Goal: Task Accomplishment & Management: Manage account settings

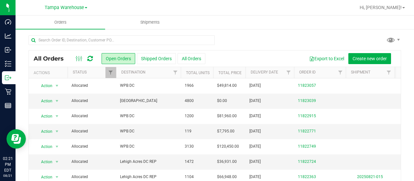
click at [220, 35] on div at bounding box center [214, 42] width 373 height 15
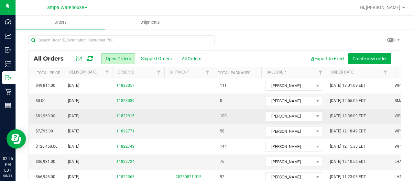
scroll to position [0, 183]
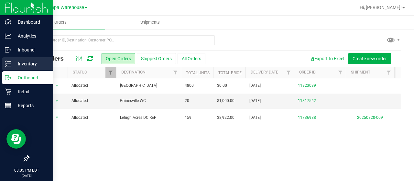
click at [37, 62] on p "Inventory" at bounding box center [30, 64] width 39 height 8
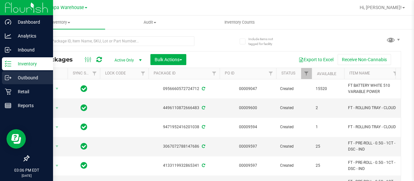
click at [11, 75] on icon at bounding box center [8, 77] width 6 height 6
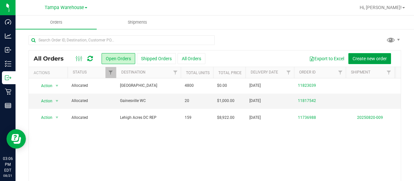
click at [367, 58] on span "Create new order" at bounding box center [370, 58] width 34 height 5
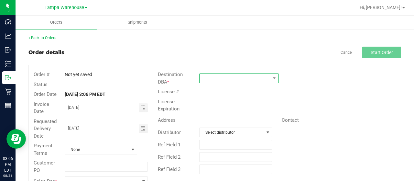
click at [222, 76] on span at bounding box center [235, 78] width 71 height 9
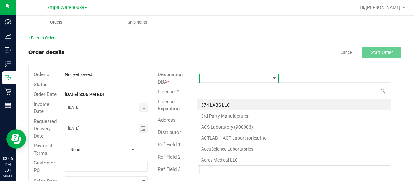
scroll to position [9, 78]
type input "GREEN"
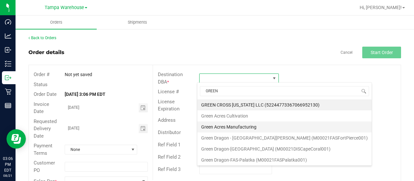
click at [253, 128] on li "Green Acres Manufacturing" at bounding box center [284, 126] width 174 height 11
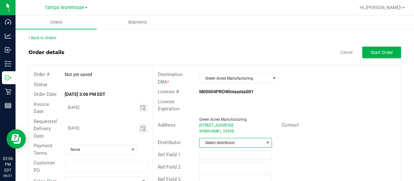
click at [219, 143] on span "Select distributor" at bounding box center [232, 142] width 64 height 9
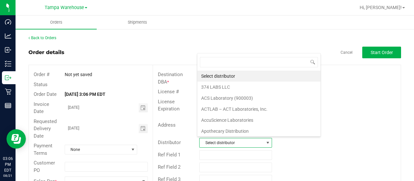
scroll to position [9, 71]
type input "TAMPA"
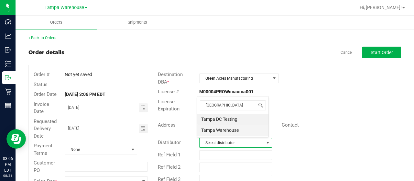
click at [242, 129] on li "Tampa Warehouse" at bounding box center [232, 130] width 71 height 11
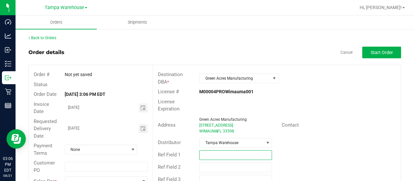
click at [231, 151] on input "text" at bounding box center [235, 155] width 73 height 10
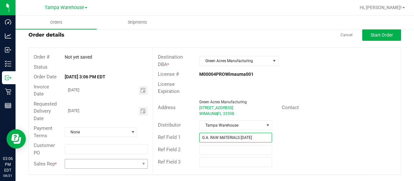
type input "G.A. RAW MATERIALS 8.21.25"
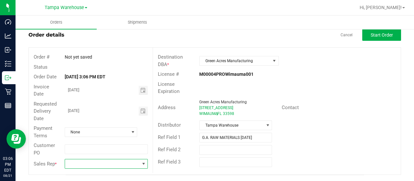
click at [129, 163] on span at bounding box center [102, 163] width 74 height 9
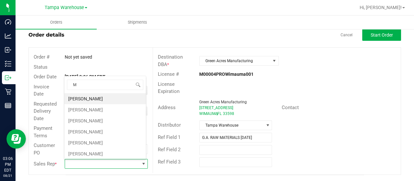
scroll to position [9, 81]
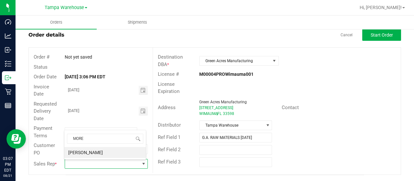
type input "MOR"
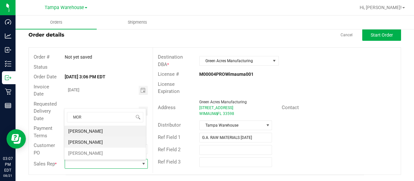
click at [93, 143] on li "Zach Morales" at bounding box center [105, 142] width 82 height 11
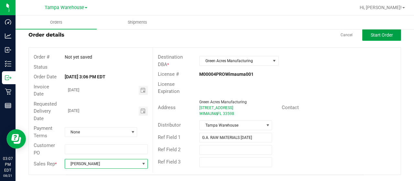
click at [378, 40] on button "Start Order" at bounding box center [382, 35] width 39 height 12
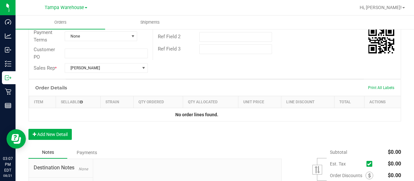
scroll to position [131, 0]
click at [59, 131] on button "Add New Detail" at bounding box center [49, 134] width 43 height 11
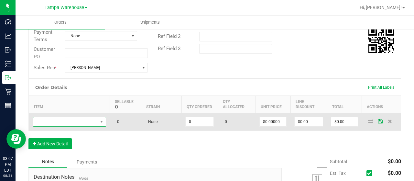
click at [79, 123] on span "NO DATA FOUND" at bounding box center [65, 121] width 64 height 9
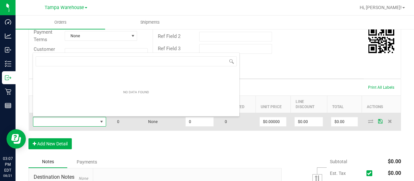
scroll to position [9, 73]
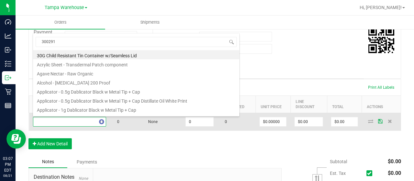
type input "3002910"
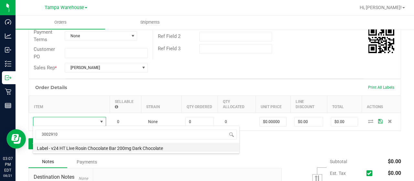
click at [143, 147] on li "Label - v24 HT Live Rosin Chocolate Bar 200mg Dark Chocolate" at bounding box center [136, 147] width 207 height 9
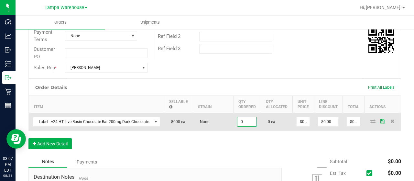
click at [244, 123] on input "0" at bounding box center [247, 121] width 19 height 9
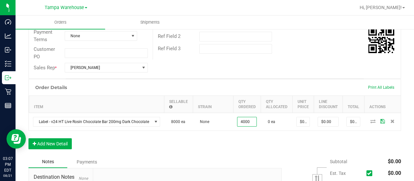
type input "4000 ea"
click at [219, 147] on div "Order Details Print All Labels Item Sellable Strain Qty Ordered Qty Allocated U…" at bounding box center [214, 117] width 373 height 77
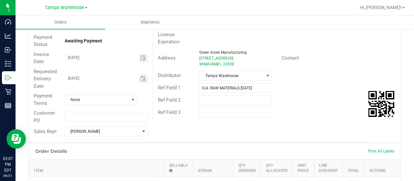
scroll to position [0, 0]
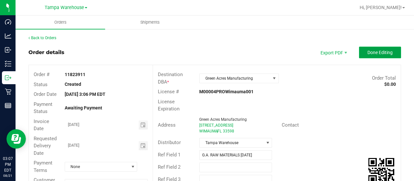
click at [365, 56] on button "Done Editing" at bounding box center [380, 53] width 42 height 12
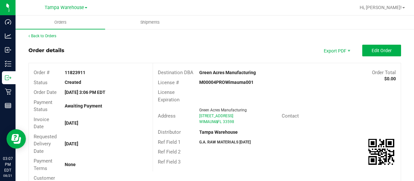
scroll to position [2, 0]
click at [379, 57] on outbound-order-header "Order details Export PDF Edit Order Order # 11823911 Status Created Order Date …" at bounding box center [214, 125] width 373 height 161
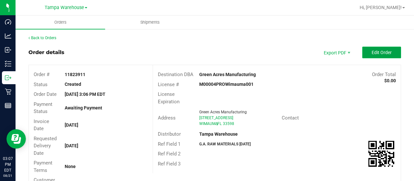
click at [389, 51] on button "Edit Order" at bounding box center [382, 53] width 39 height 12
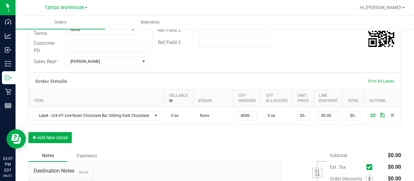
scroll to position [145, 0]
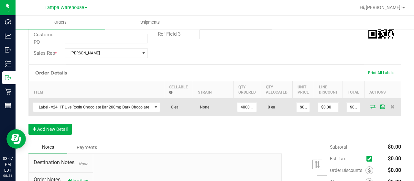
click at [371, 107] on icon at bounding box center [373, 107] width 5 height 4
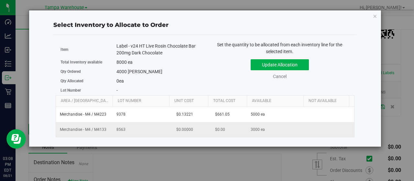
scroll to position [0, 67]
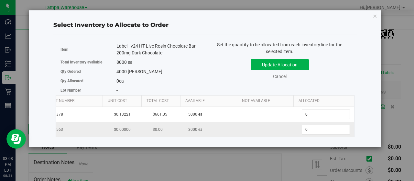
click at [318, 127] on span "0 0" at bounding box center [326, 130] width 48 height 10
click at [318, 127] on input "0" at bounding box center [326, 129] width 48 height 9
type input "3000"
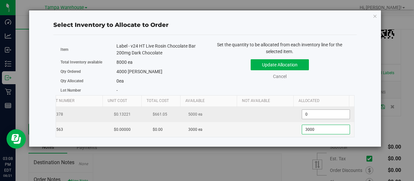
type input "3,000"
click at [307, 116] on span "0 0" at bounding box center [326, 114] width 48 height 10
click at [307, 116] on input "0" at bounding box center [326, 114] width 48 height 9
type input "1000"
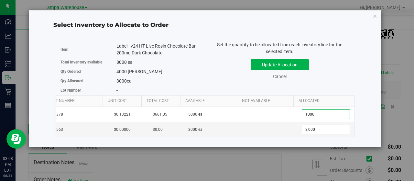
type input "1,000"
click at [198, 81] on div "3000 ea" at bounding box center [159, 81] width 84 height 7
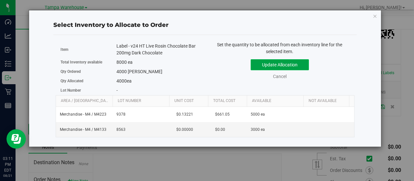
click at [285, 62] on button "Update Allocation" at bounding box center [280, 64] width 58 height 11
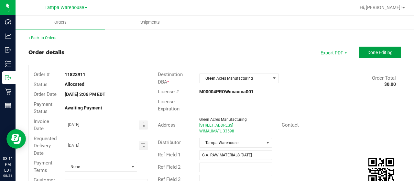
click at [383, 51] on span "Done Editing" at bounding box center [380, 52] width 25 height 5
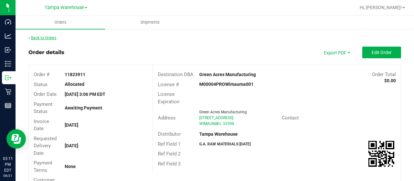
click at [46, 37] on link "Back to Orders" at bounding box center [42, 38] width 28 height 5
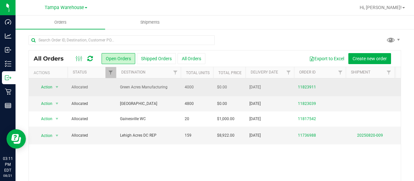
click at [204, 83] on td "4000" at bounding box center [197, 87] width 32 height 18
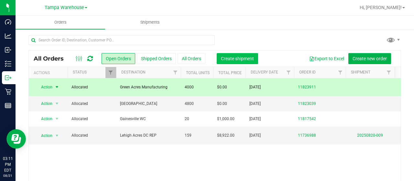
click at [235, 55] on button "Create shipment" at bounding box center [237, 58] width 41 height 11
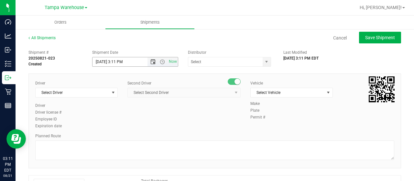
click at [151, 63] on span "Open the date view" at bounding box center [153, 61] width 5 height 5
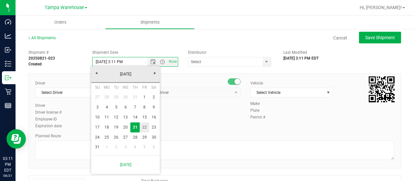
click at [145, 128] on link "22" at bounding box center [144, 127] width 9 height 10
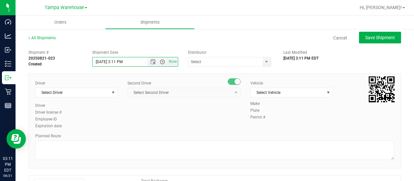
click at [161, 63] on span "Open the time view" at bounding box center [162, 61] width 5 height 5
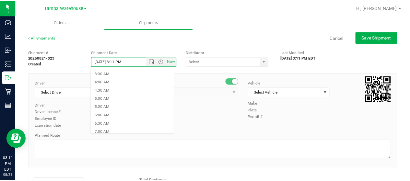
scroll to position [57, 0]
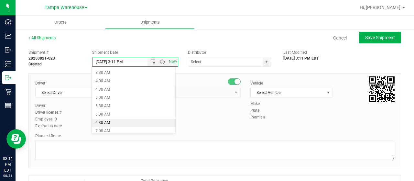
click at [112, 121] on li "6:30 AM" at bounding box center [134, 123] width 84 height 8
type input "8/22/2025 6:30 AM"
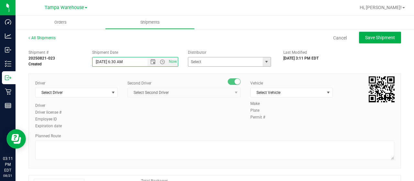
click at [263, 59] on span "select" at bounding box center [267, 61] width 8 height 9
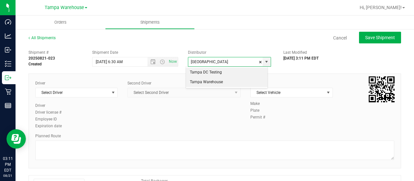
click at [207, 82] on li "Tampa Warehouse" at bounding box center [227, 82] width 82 height 10
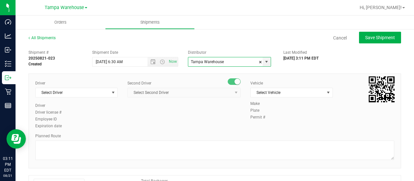
type input "Tampa Warehouse"
click at [111, 94] on span "select" at bounding box center [113, 92] width 5 height 5
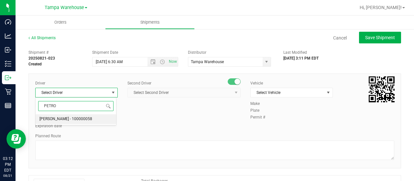
click at [75, 116] on span "Petroneilo Robinson - 100000058" at bounding box center [65, 119] width 53 height 8
type input "PETRO"
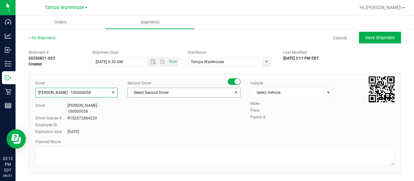
click at [180, 95] on span "Select Second Driver" at bounding box center [180, 92] width 105 height 9
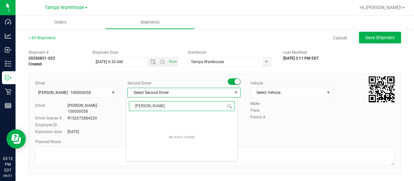
type input "JOS"
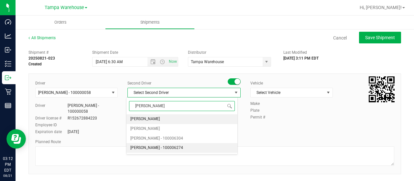
click at [143, 149] on span "Joseph Oxendine - 100006274" at bounding box center [156, 148] width 53 height 8
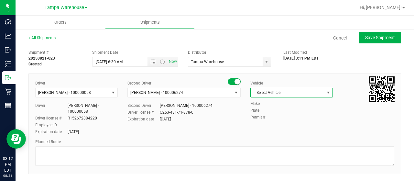
drag, startPoint x: 288, startPoint y: 94, endPoint x: 265, endPoint y: 96, distance: 23.0
click at [265, 96] on span "Select Vehicle" at bounding box center [288, 92] width 74 height 9
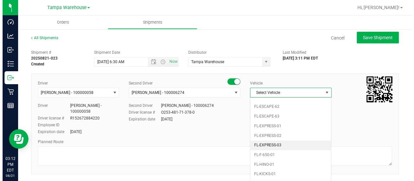
scroll to position [136, 0]
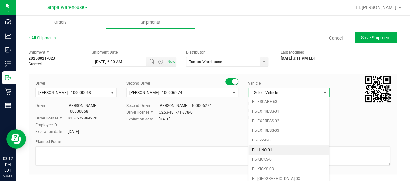
click at [266, 147] on li "FL-HINO-01" at bounding box center [288, 150] width 81 height 10
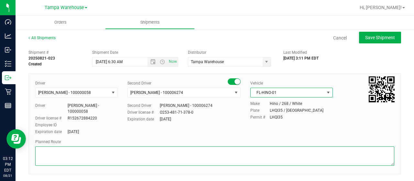
click at [213, 153] on textarea at bounding box center [214, 155] width 359 height 19
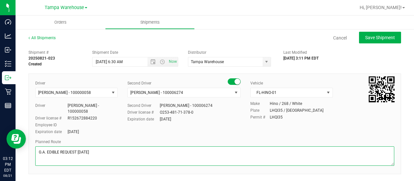
type textarea "G.A. EDIBLE REQUEST 8.21.25"
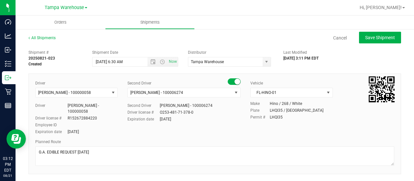
click at [209, 118] on div "Expiration date Oct 18, 2027" at bounding box center [184, 119] width 113 height 6
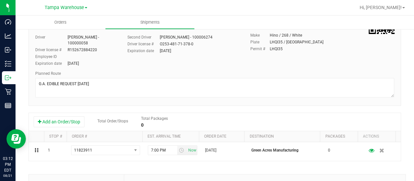
scroll to position [69, 0]
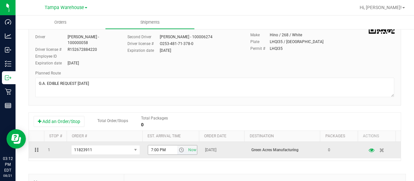
click at [179, 150] on span "select" at bounding box center [181, 149] width 5 height 5
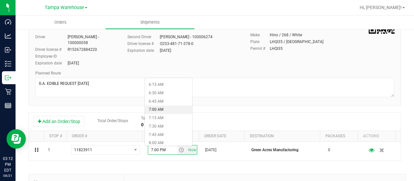
scroll to position [207, 0]
drag, startPoint x: 163, startPoint y: 129, endPoint x: 156, endPoint y: 125, distance: 8.2
click at [156, 125] on li "7:30 AM" at bounding box center [168, 126] width 47 height 8
click at [243, 114] on div "Add an Order/Stop Total Order/Stops Total Packages 0" at bounding box center [215, 122] width 372 height 18
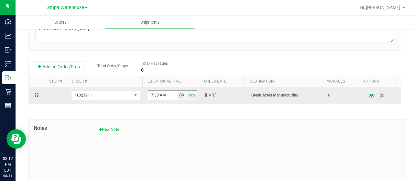
scroll to position [125, 0]
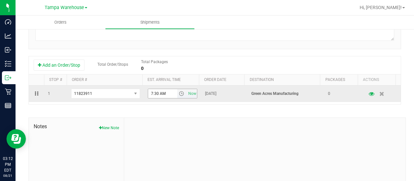
click at [177, 93] on span "select" at bounding box center [181, 93] width 9 height 9
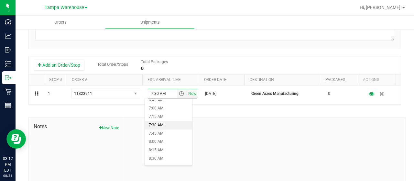
scroll to position [229, 0]
click at [155, 106] on li "7:00 AM" at bounding box center [168, 108] width 47 height 8
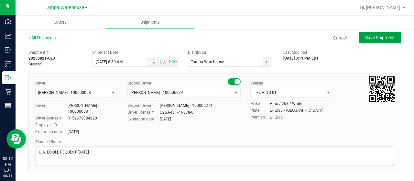
drag, startPoint x: 377, startPoint y: 37, endPoint x: 392, endPoint y: 37, distance: 14.2
click at [392, 37] on button "Save Shipment" at bounding box center [380, 38] width 42 height 12
type input "8/22/2025 10:30 AM"
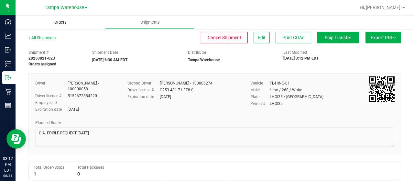
click at [63, 21] on span "Orders" at bounding box center [61, 22] width 30 height 6
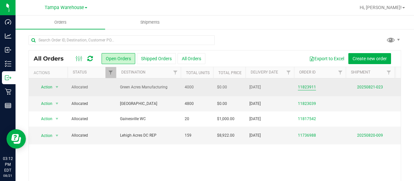
click at [303, 85] on link "11823911" at bounding box center [307, 87] width 18 height 6
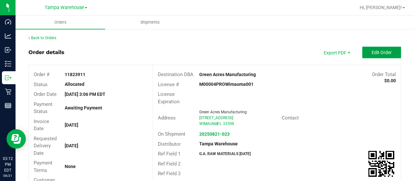
click at [365, 50] on button "Edit Order" at bounding box center [382, 53] width 39 height 12
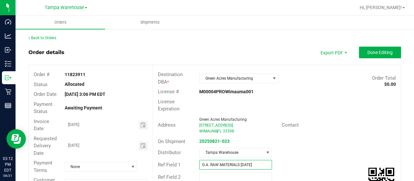
drag, startPoint x: 238, startPoint y: 163, endPoint x: 208, endPoint y: 164, distance: 29.2
click at [208, 164] on input "G.A. RAW MATERIALS 8.21.25" at bounding box center [235, 165] width 73 height 10
type input "G.A. EDIBLE REQUEST 8.21.25"
click at [388, 53] on span "Done Editing" at bounding box center [380, 52] width 25 height 5
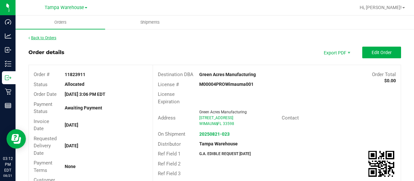
click at [50, 39] on link "Back to Orders" at bounding box center [42, 38] width 28 height 5
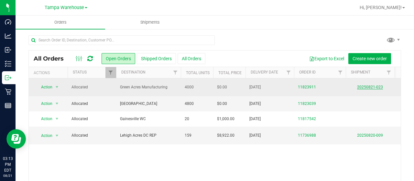
click at [375, 87] on link "20250821-023" at bounding box center [370, 87] width 26 height 5
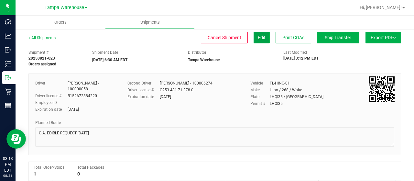
click at [258, 37] on span "Edit" at bounding box center [262, 37] width 8 height 5
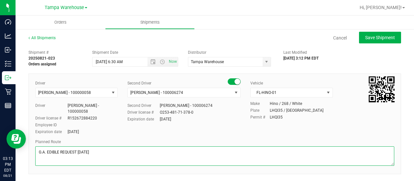
click at [79, 151] on textarea at bounding box center [214, 155] width 359 height 19
type textarea "G.A. EDIBLE REQUEST (1) CART 8.21.25"
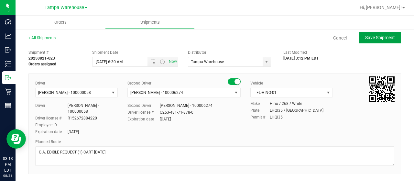
click at [383, 39] on span "Save Shipment" at bounding box center [380, 37] width 30 height 5
type input "8/22/2025 10:30 AM"
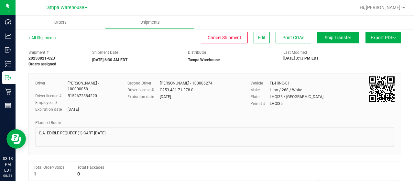
click at [380, 39] on button "Export PDF" at bounding box center [384, 38] width 36 height 12
click at [381, 63] on div "Manifest by Lot" at bounding box center [384, 61] width 60 height 5
click at [337, 41] on button "Ship Transfer" at bounding box center [338, 38] width 42 height 12
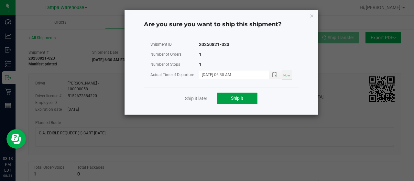
click at [232, 101] on button "Ship it" at bounding box center [237, 99] width 40 height 12
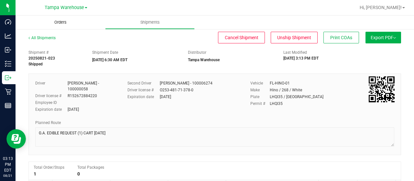
click at [61, 23] on span "Orders" at bounding box center [61, 22] width 30 height 6
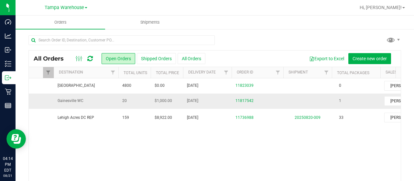
scroll to position [0, 30]
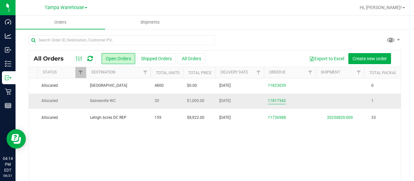
click at [275, 102] on link "11817542" at bounding box center [277, 101] width 18 height 6
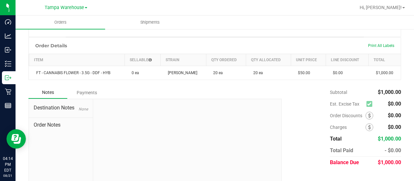
scroll to position [181, 0]
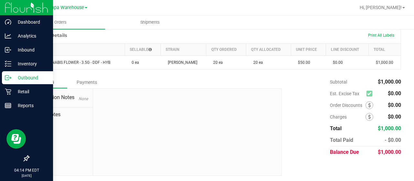
click at [16, 75] on p "Outbound" at bounding box center [30, 78] width 39 height 8
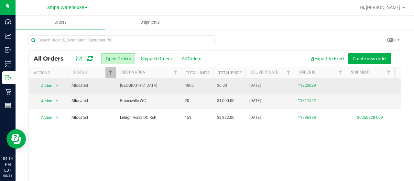
click at [314, 84] on link "11823039" at bounding box center [307, 86] width 18 height 6
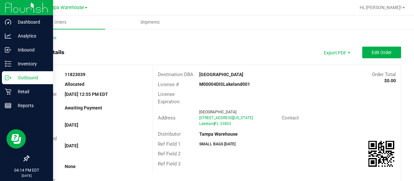
click at [9, 79] on icon at bounding box center [8, 77] width 6 height 6
